Goal: Task Accomplishment & Management: Manage account settings

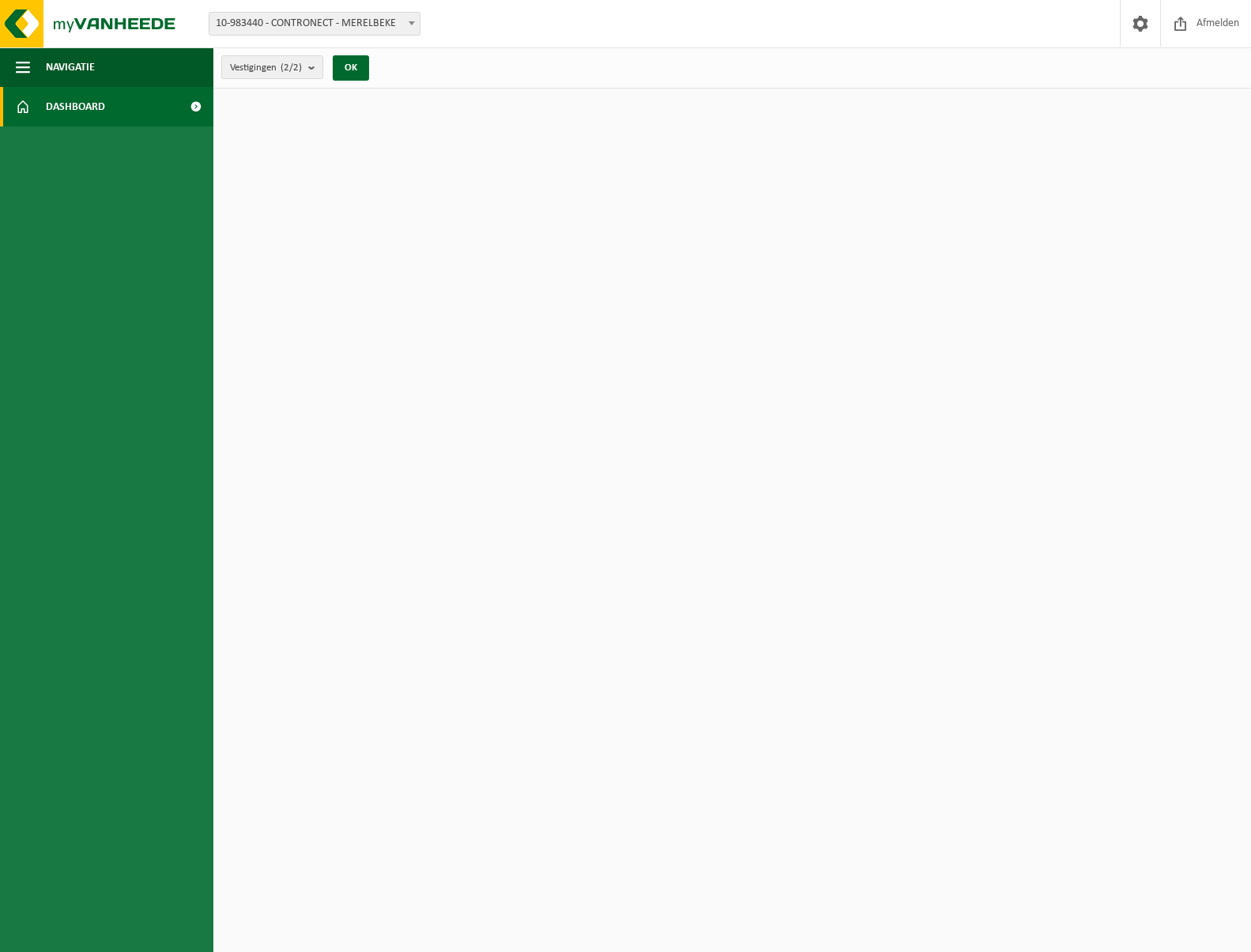
click at [64, 103] on span "Dashboard" at bounding box center [75, 107] width 59 height 40
click at [59, 64] on span "Navigatie" at bounding box center [70, 67] width 49 height 40
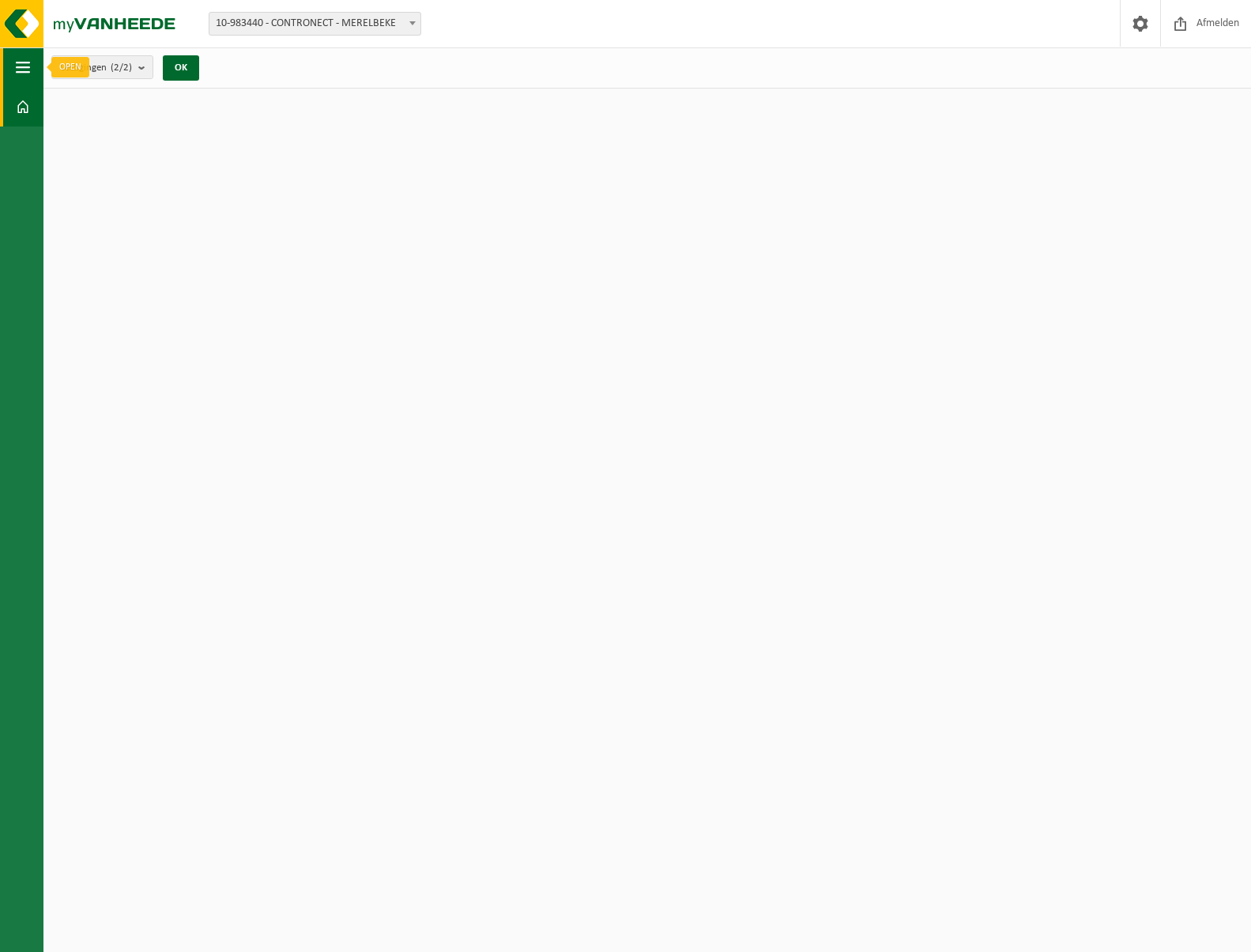
click at [20, 64] on span "button" at bounding box center [23, 67] width 14 height 40
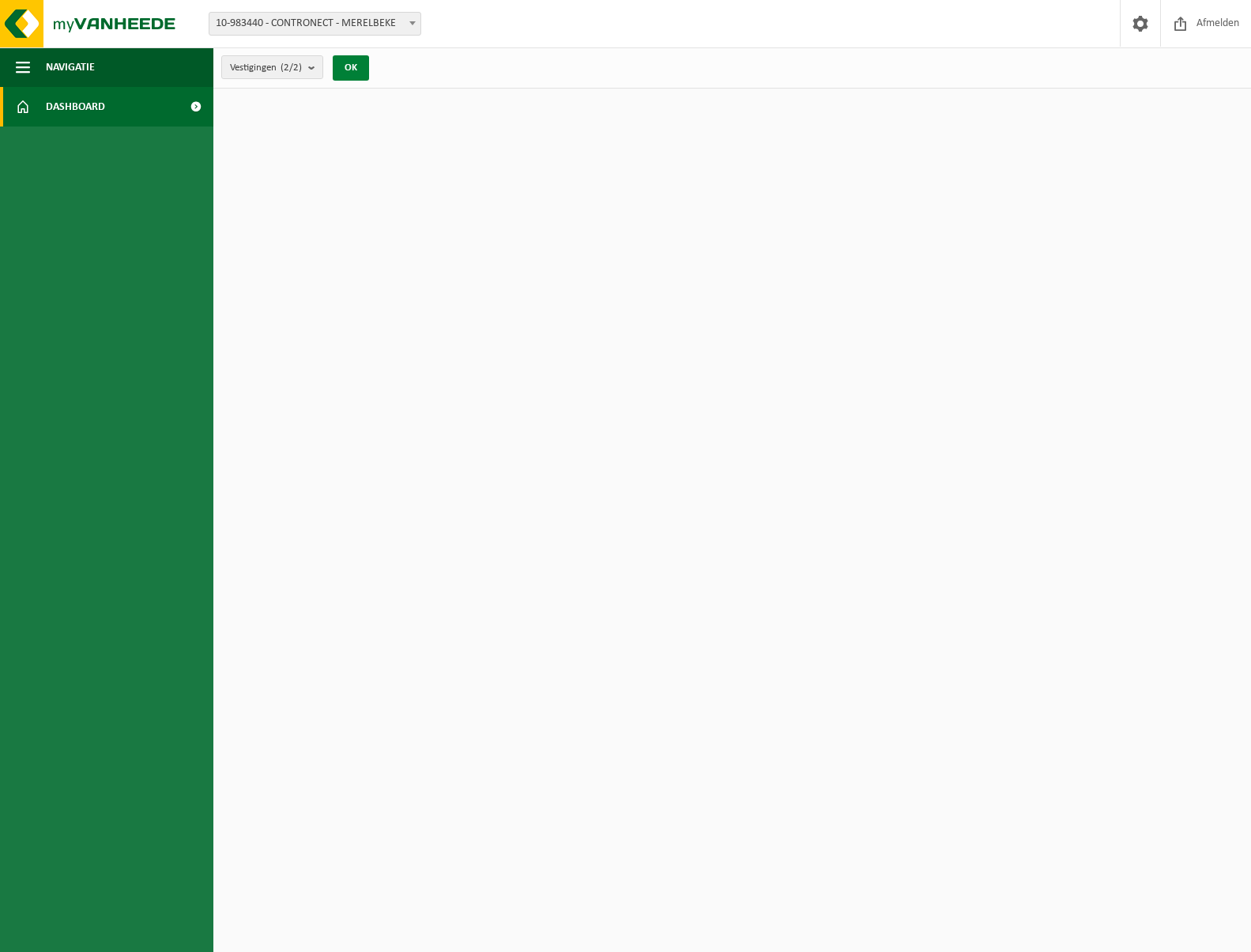
click at [345, 59] on button "OK" at bounding box center [351, 68] width 36 height 25
click at [311, 28] on span "10-983440 - CONTRONECT - MERELBEKE" at bounding box center [315, 24] width 211 height 22
select select "163230"
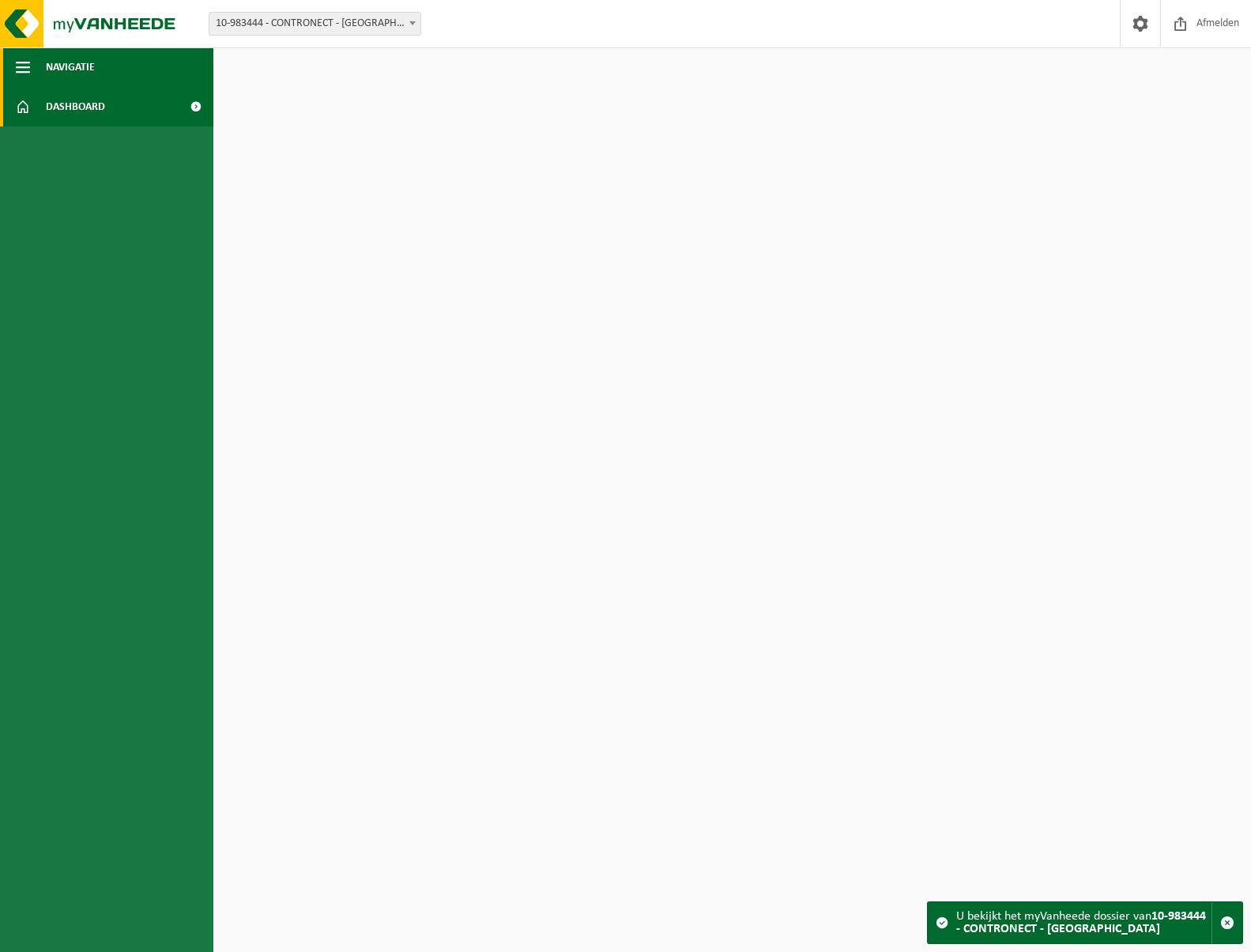
click at [21, 68] on span "button" at bounding box center [23, 67] width 14 height 40
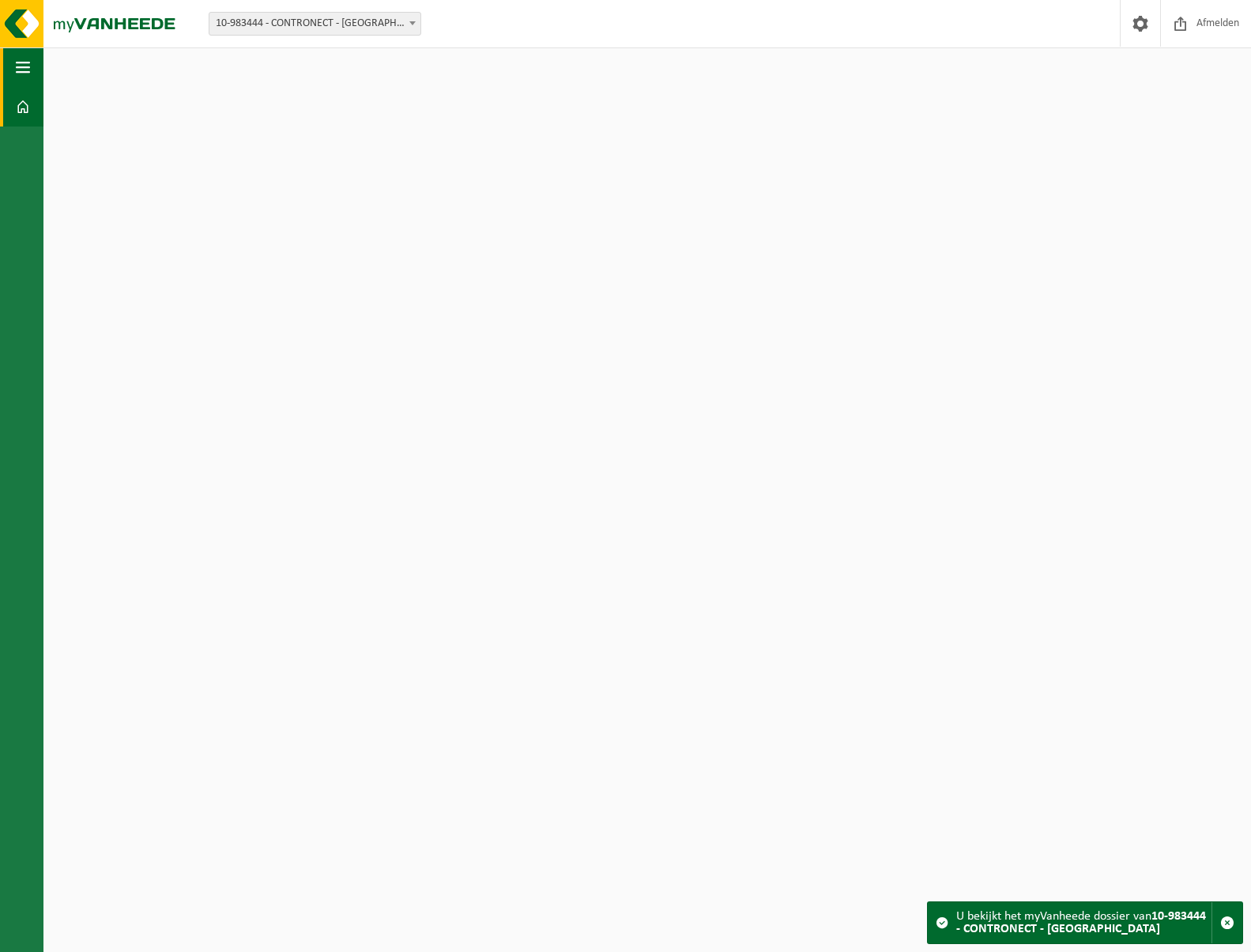
click at [21, 68] on span "button" at bounding box center [23, 67] width 14 height 40
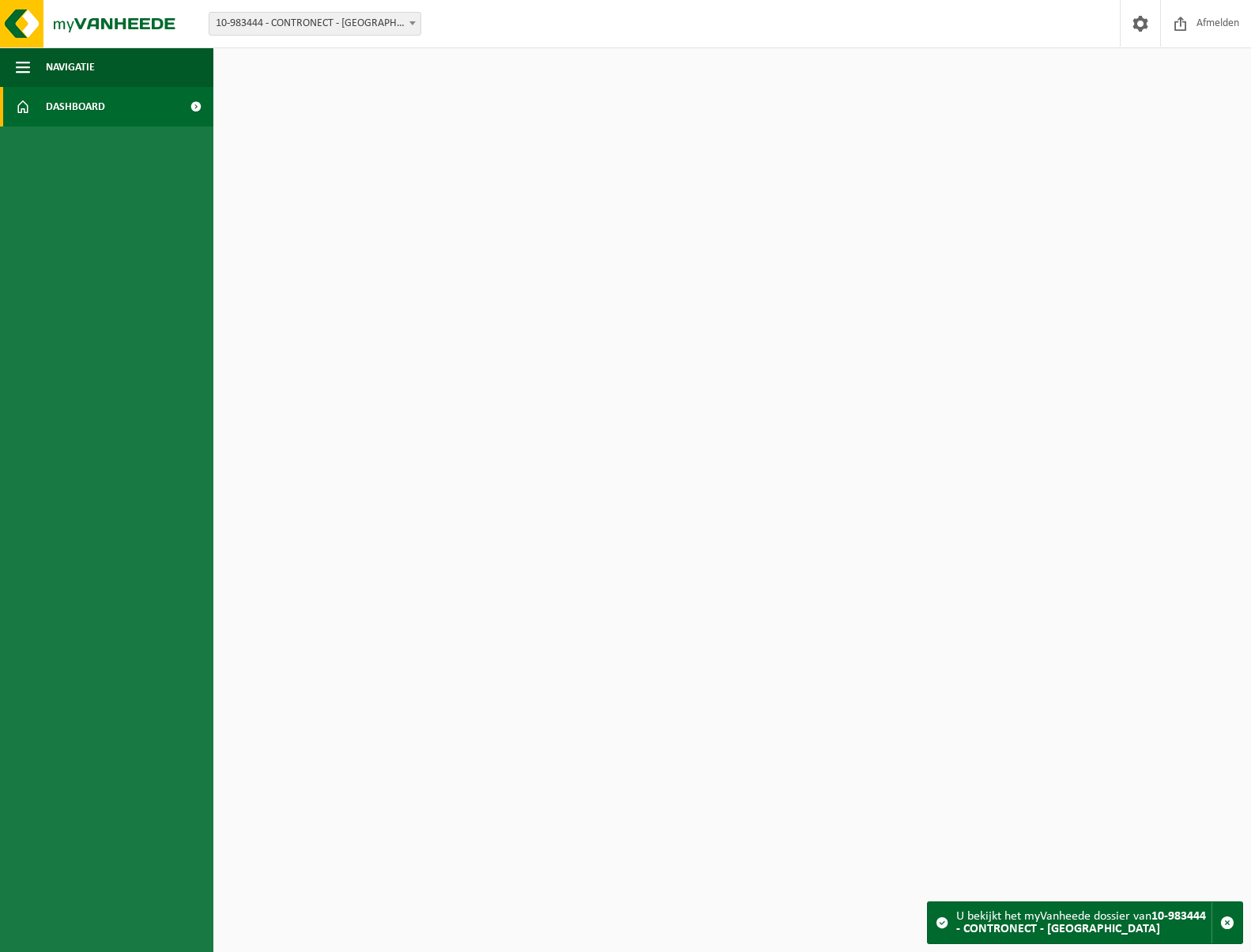
click at [40, 108] on link "Dashboard" at bounding box center [107, 107] width 214 height 40
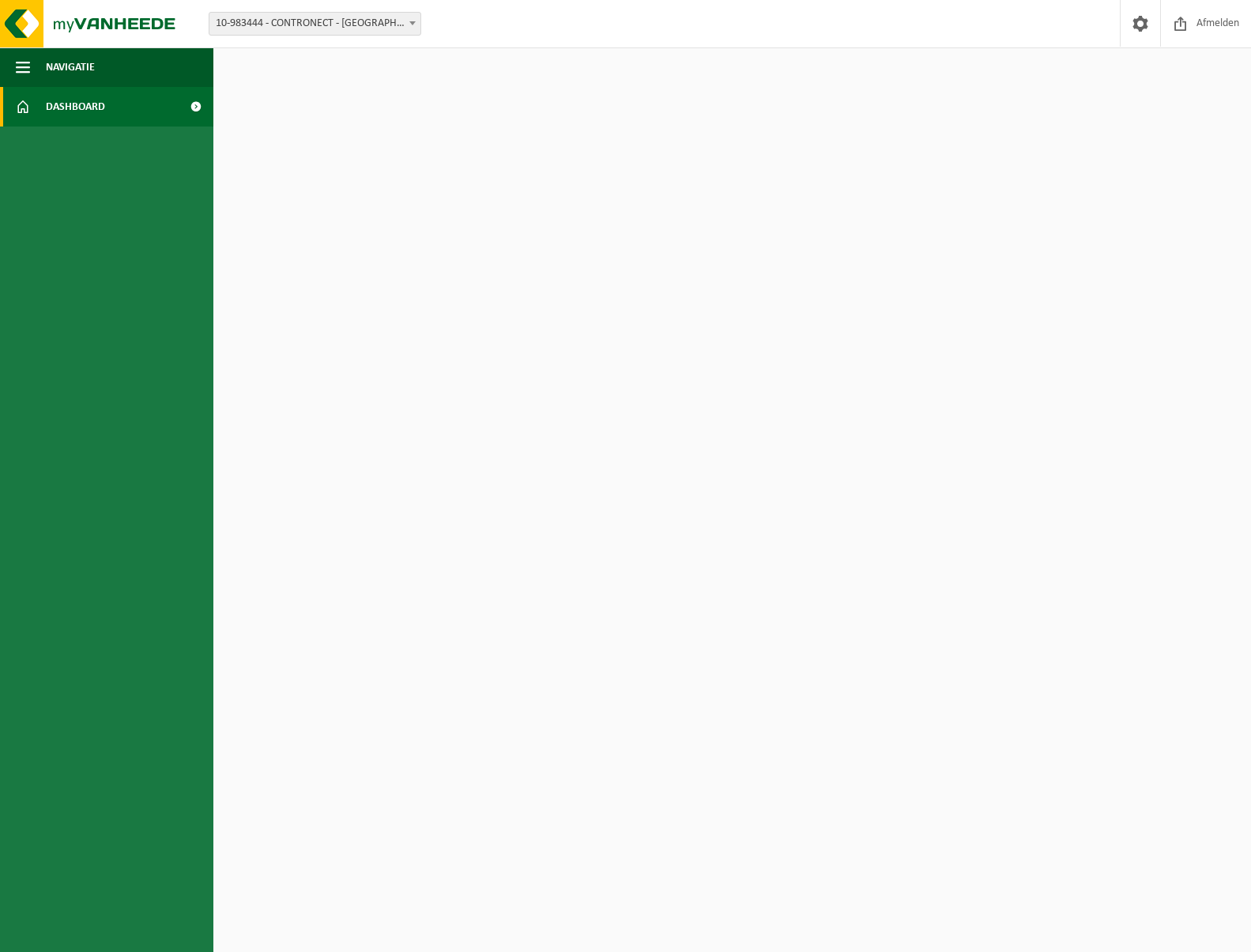
click at [26, 108] on span at bounding box center [23, 107] width 14 height 40
click at [28, 108] on span at bounding box center [23, 107] width 14 height 40
click at [88, 28] on img at bounding box center [95, 24] width 190 height 47
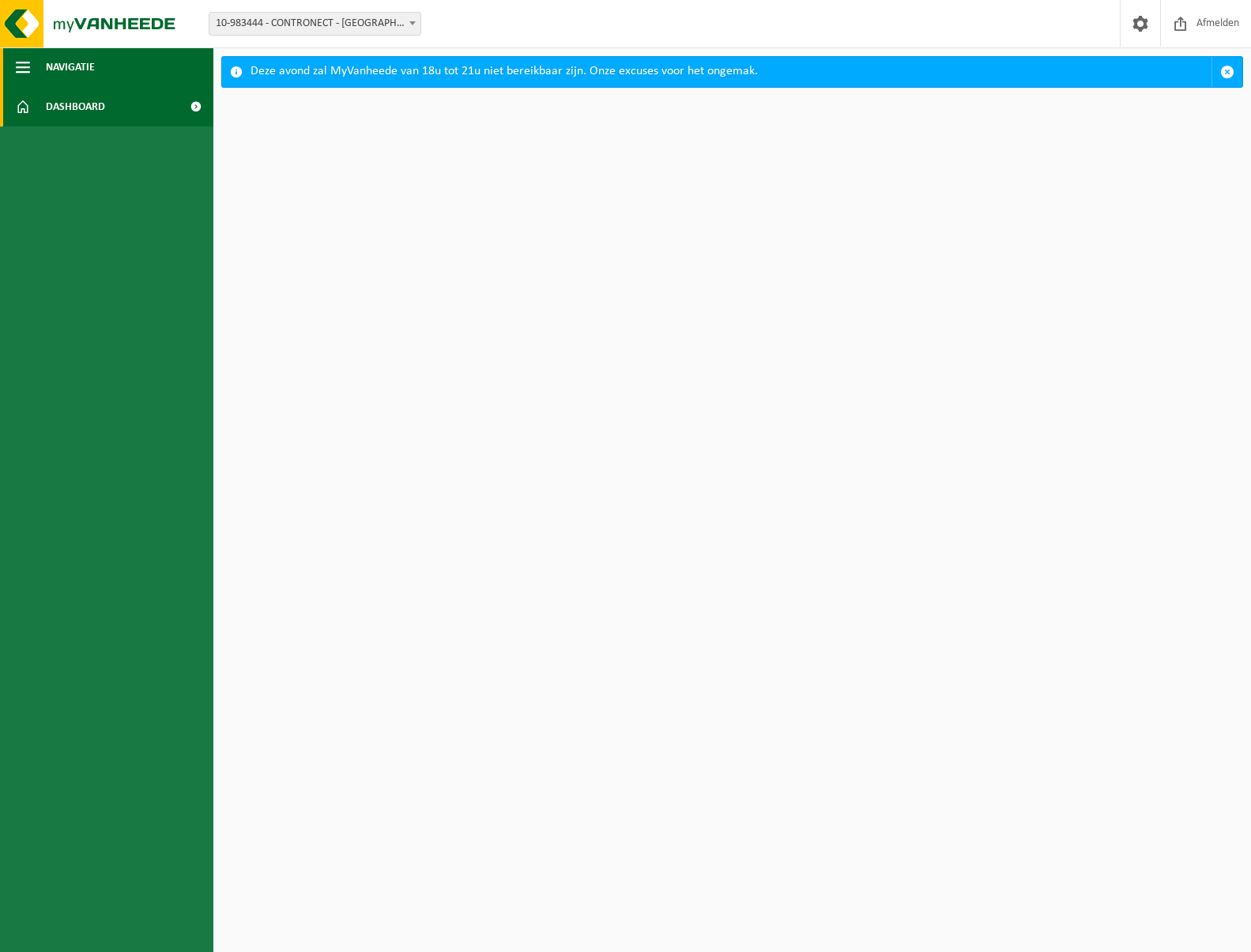
drag, startPoint x: 32, startPoint y: 69, endPoint x: 17, endPoint y: 70, distance: 15.0
click at [17, 70] on span "button" at bounding box center [23, 67] width 14 height 40
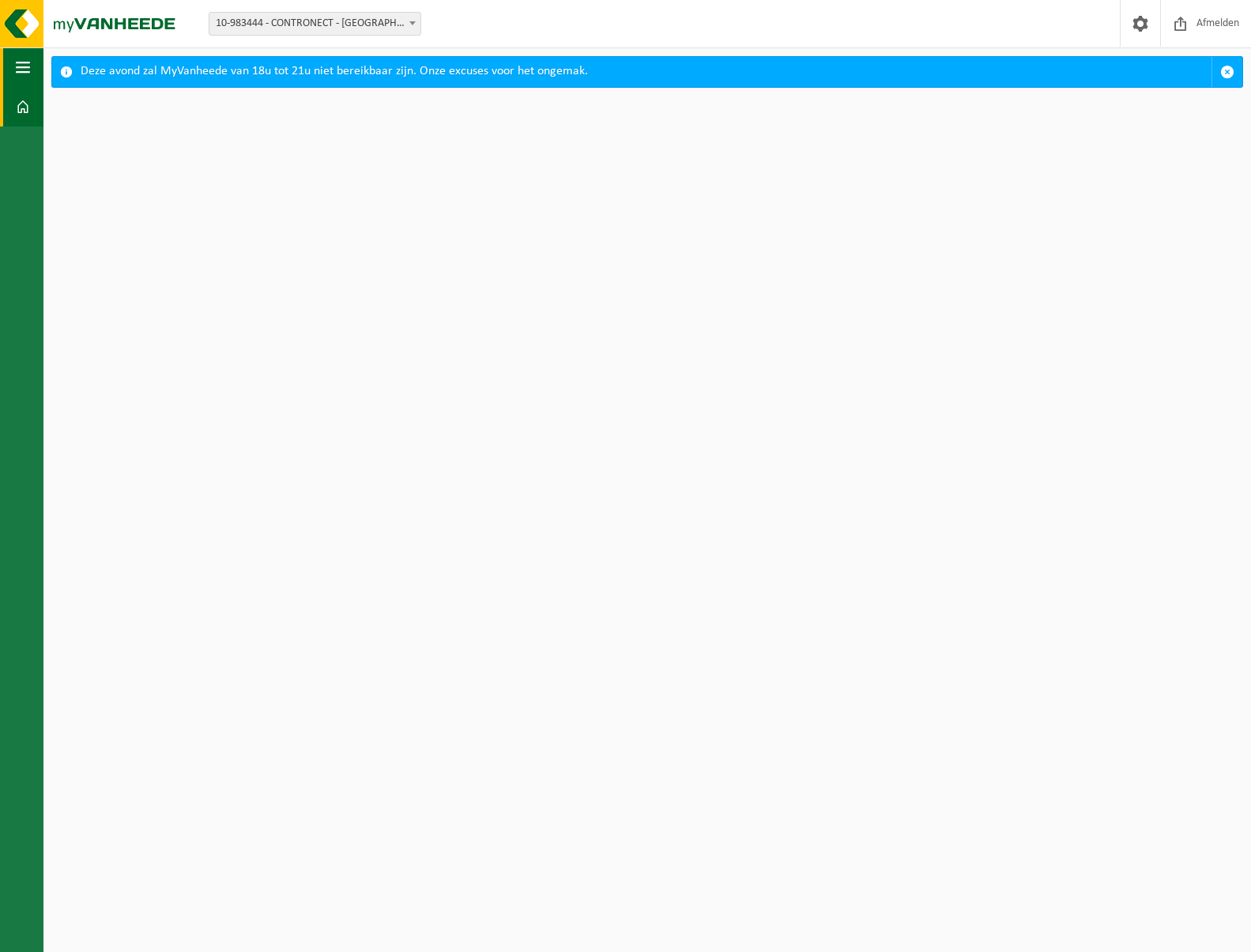
click at [17, 70] on span "button" at bounding box center [23, 67] width 14 height 40
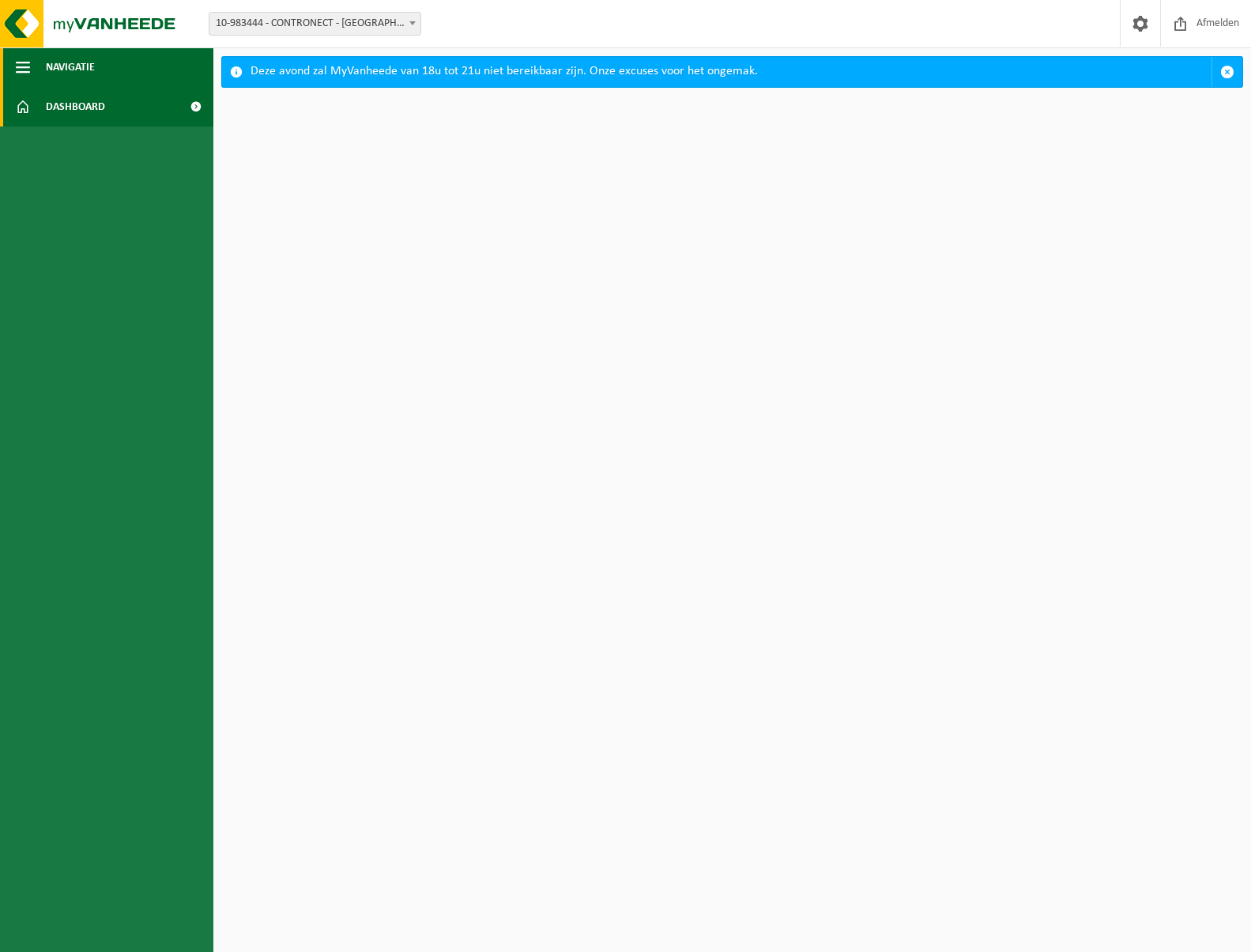
click at [17, 70] on span "button" at bounding box center [23, 67] width 14 height 40
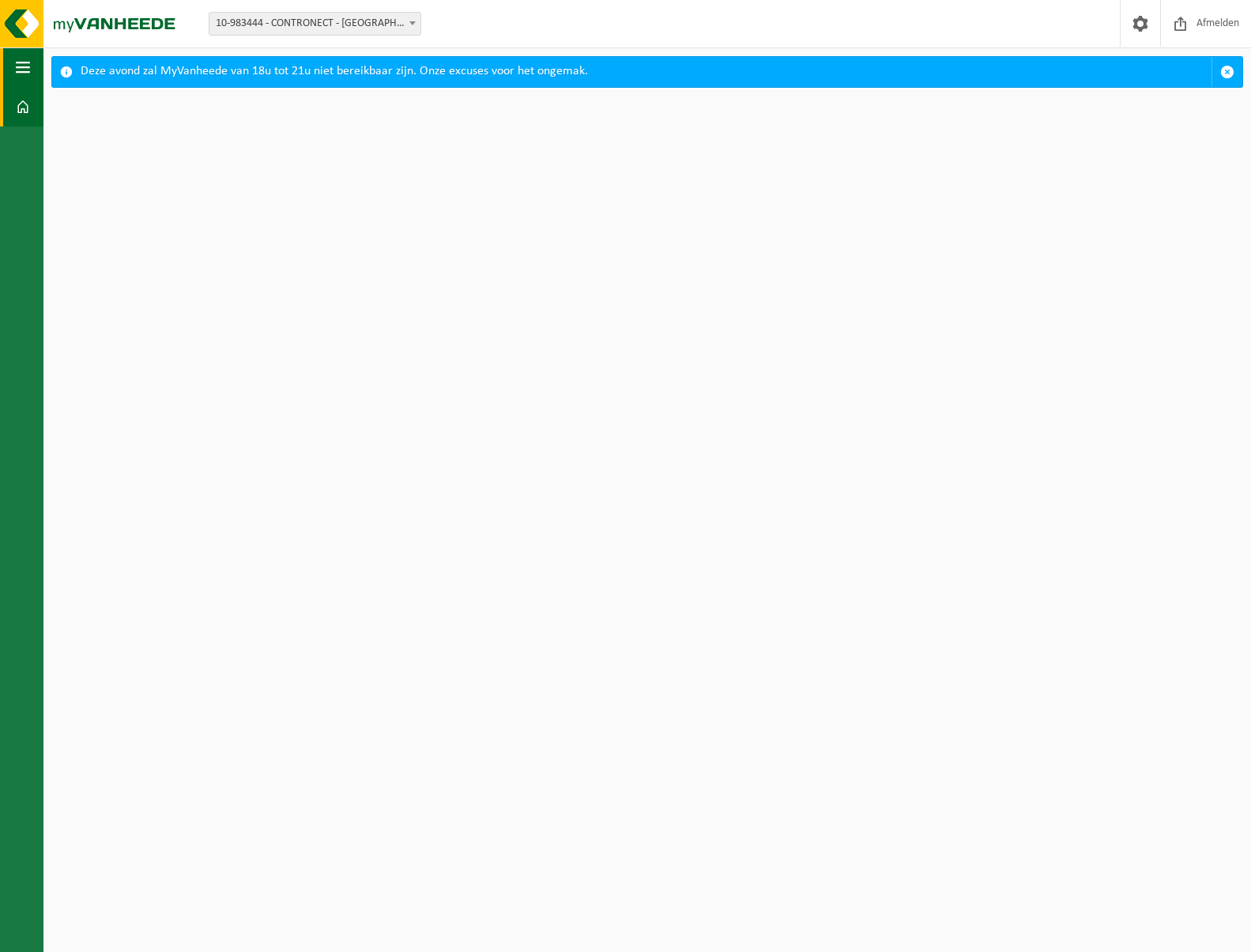
click at [17, 70] on span "button" at bounding box center [23, 67] width 14 height 40
